Goal: Task Accomplishment & Management: Use online tool/utility

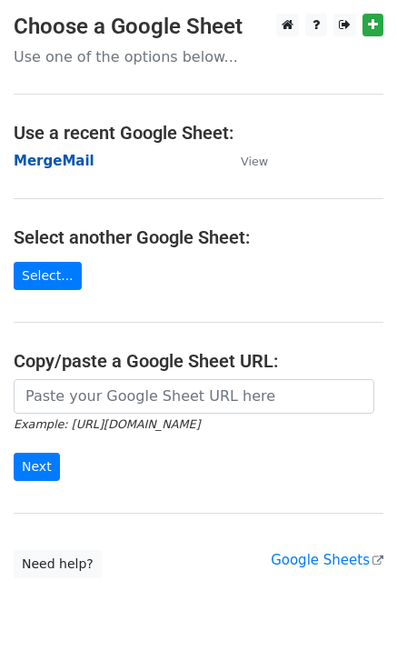
click at [59, 165] on strong "MergeMail" at bounding box center [54, 161] width 81 height 16
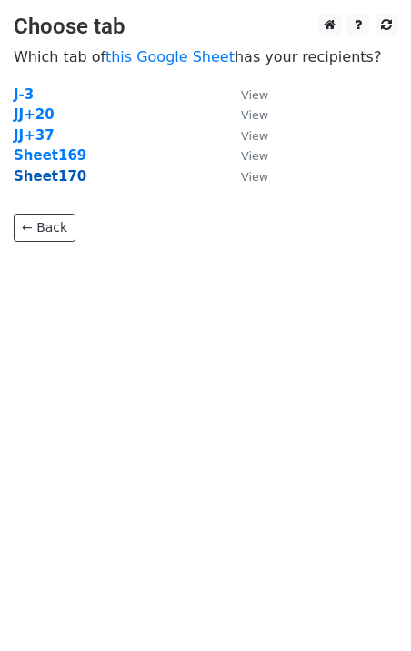
click at [64, 181] on strong "Sheet170" at bounding box center [50, 176] width 73 height 16
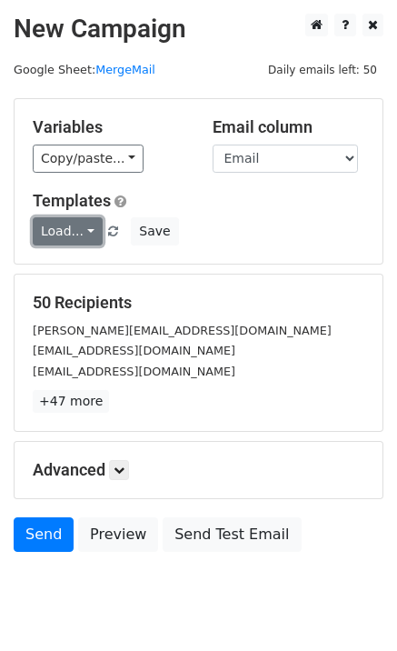
click at [74, 231] on link "Load..." at bounding box center [68, 231] width 70 height 28
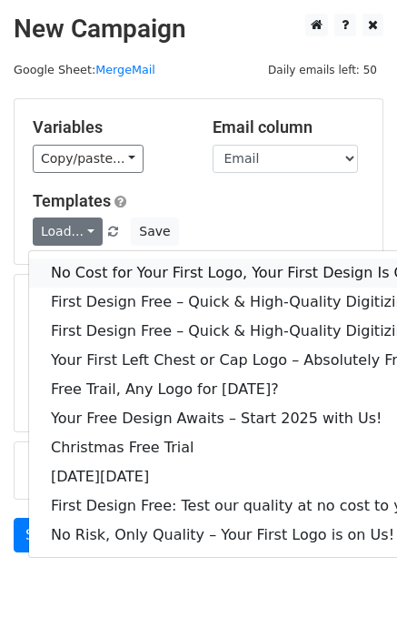
click at [106, 269] on link "No Cost for Your First Logo, Your First Design Is On Us!" at bounding box center [247, 272] width 437 height 29
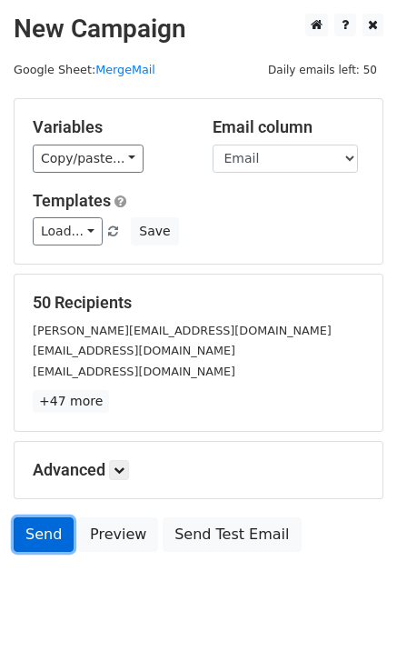
click at [63, 530] on link "Send" at bounding box center [44, 535] width 60 height 35
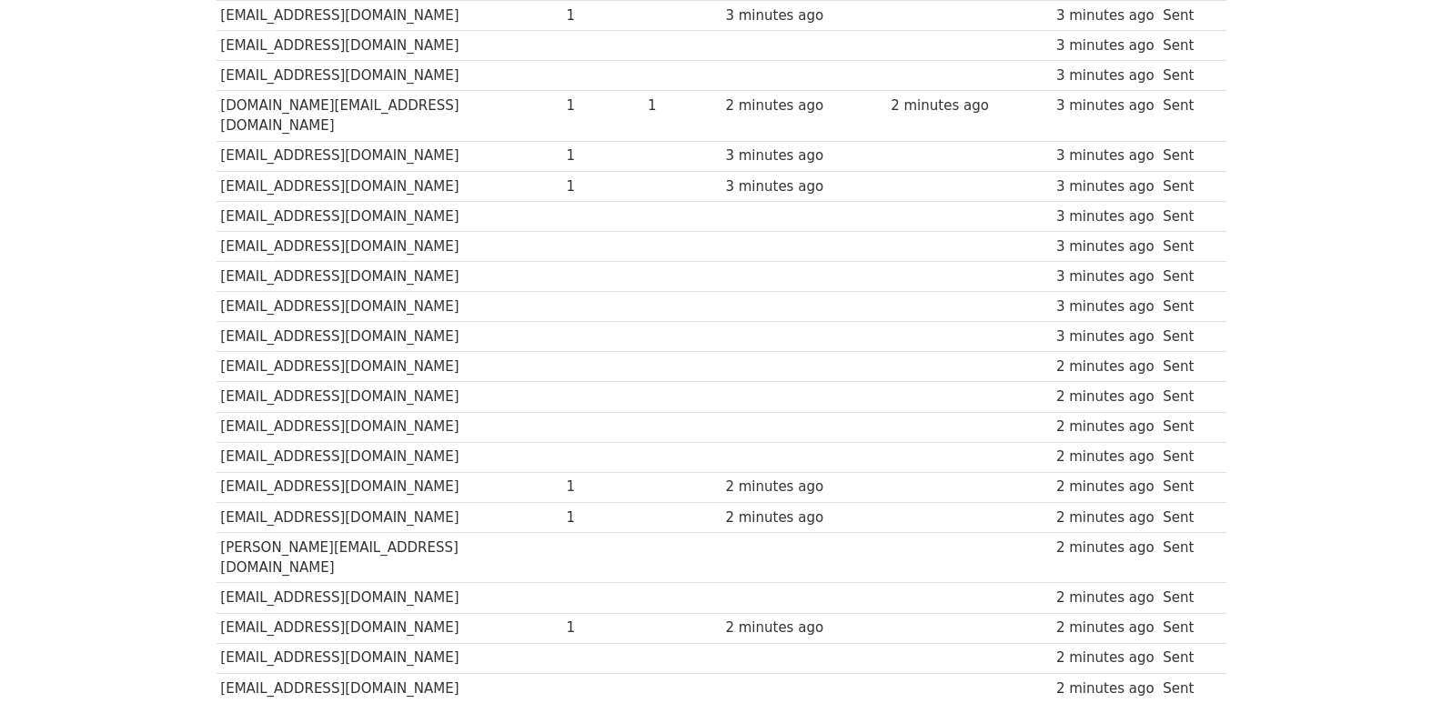
scroll to position [1266, 0]
